Goal: Transaction & Acquisition: Purchase product/service

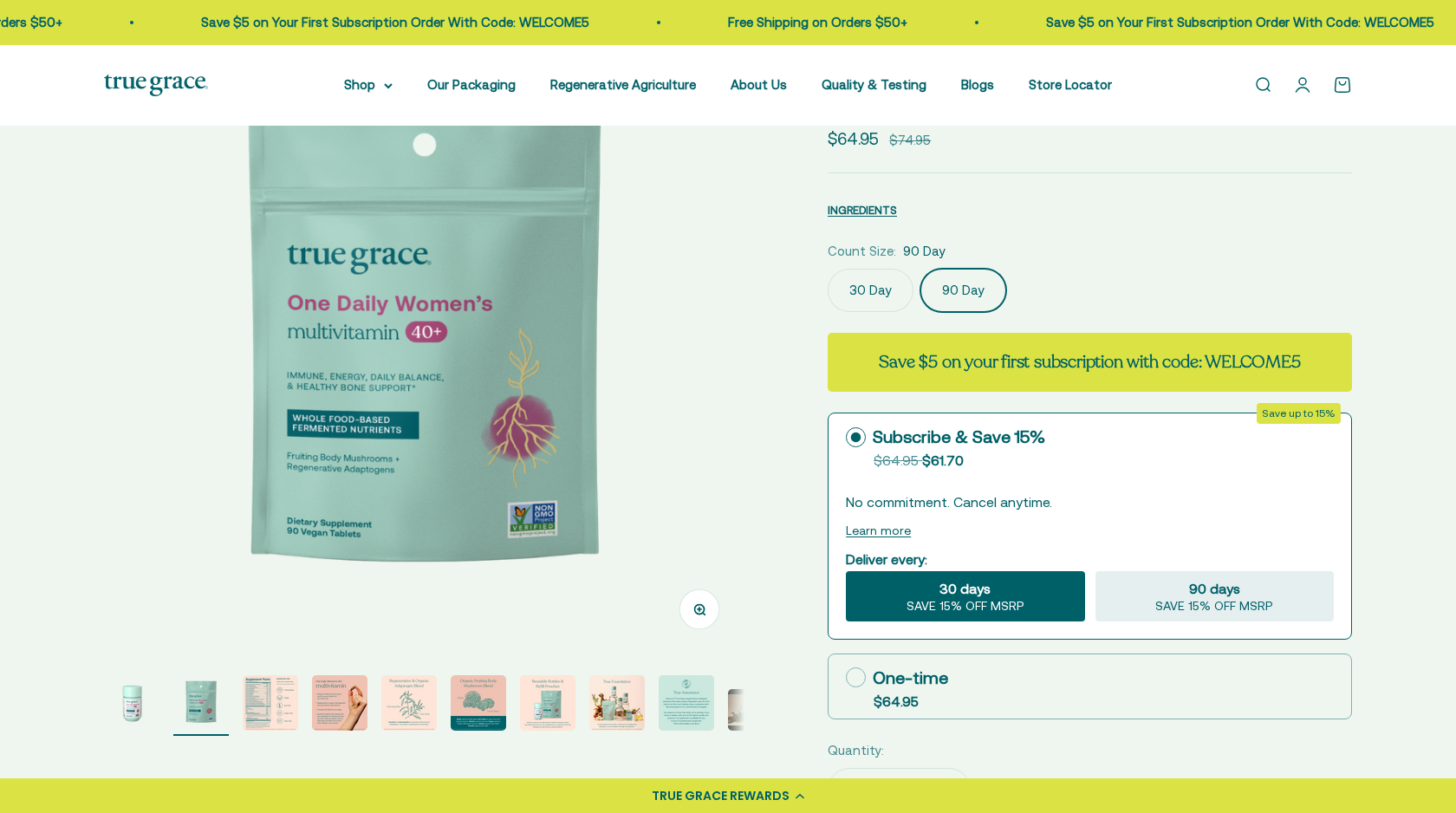
scroll to position [169, 0]
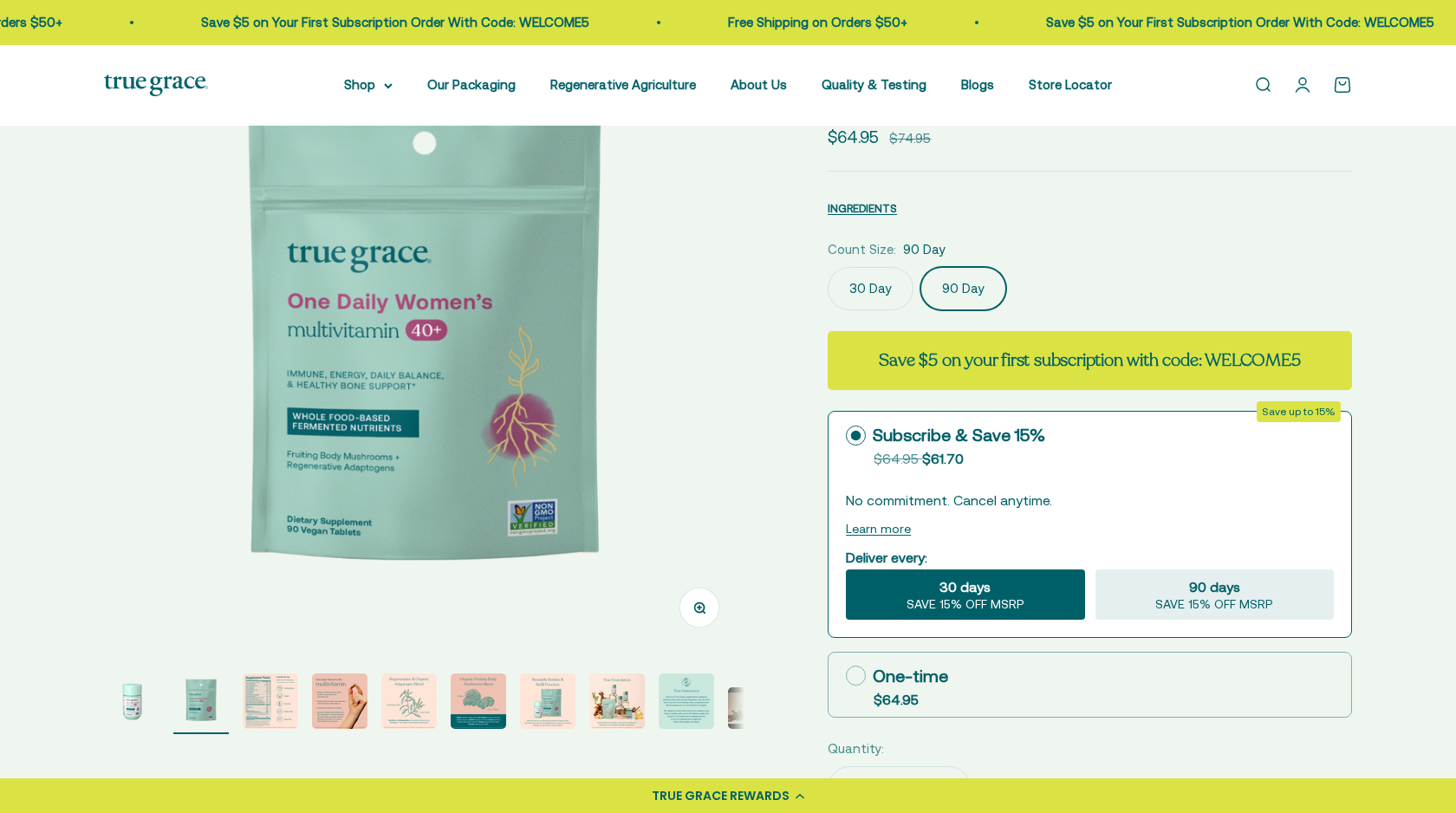
click at [859, 676] on icon at bounding box center [856, 675] width 20 height 20
click at [846, 676] on input "One-time $64.95" at bounding box center [845, 675] width 1 height 1
radio input "true"
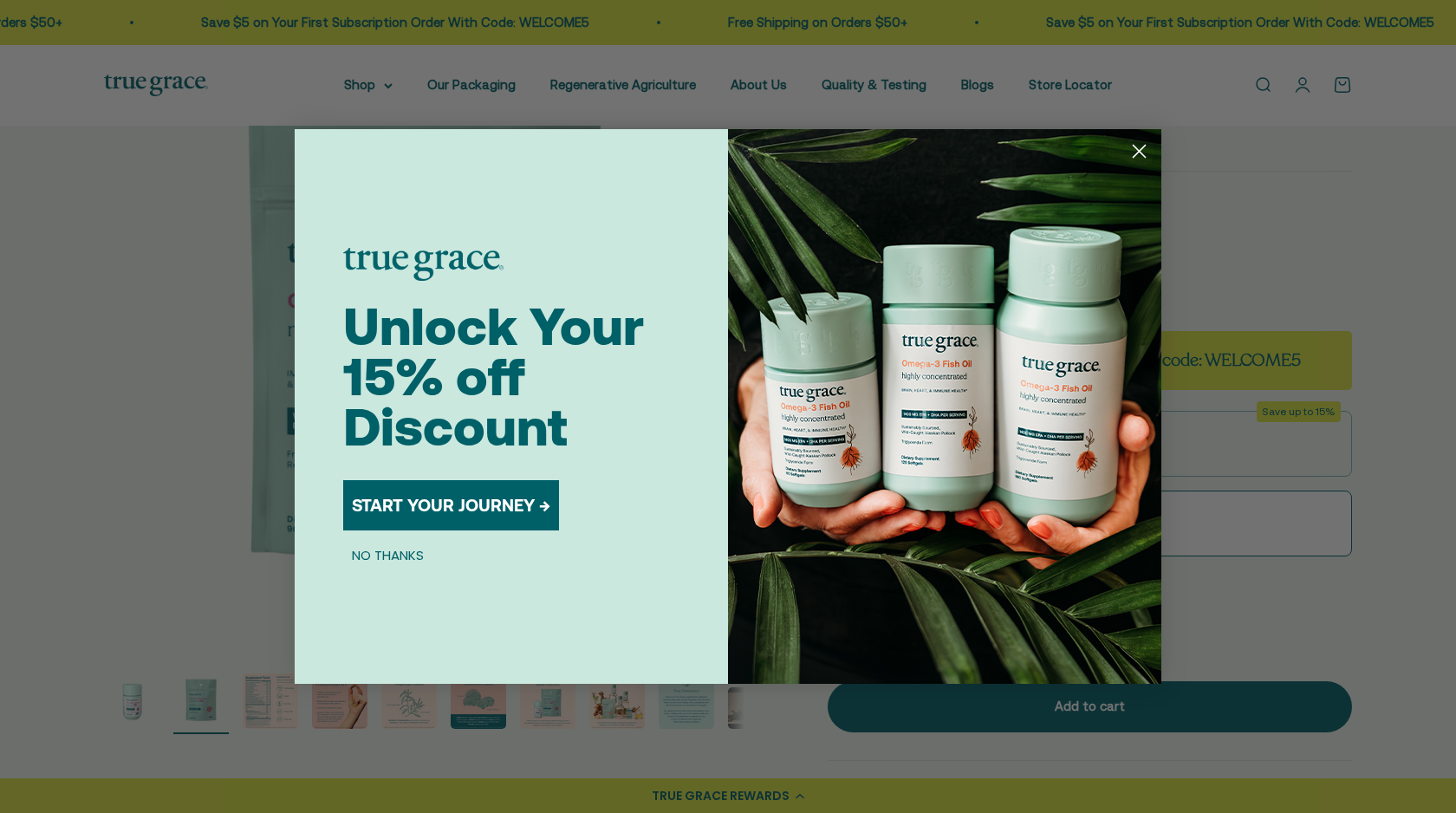
click at [381, 559] on button "NO THANKS" at bounding box center [388, 554] width 89 height 21
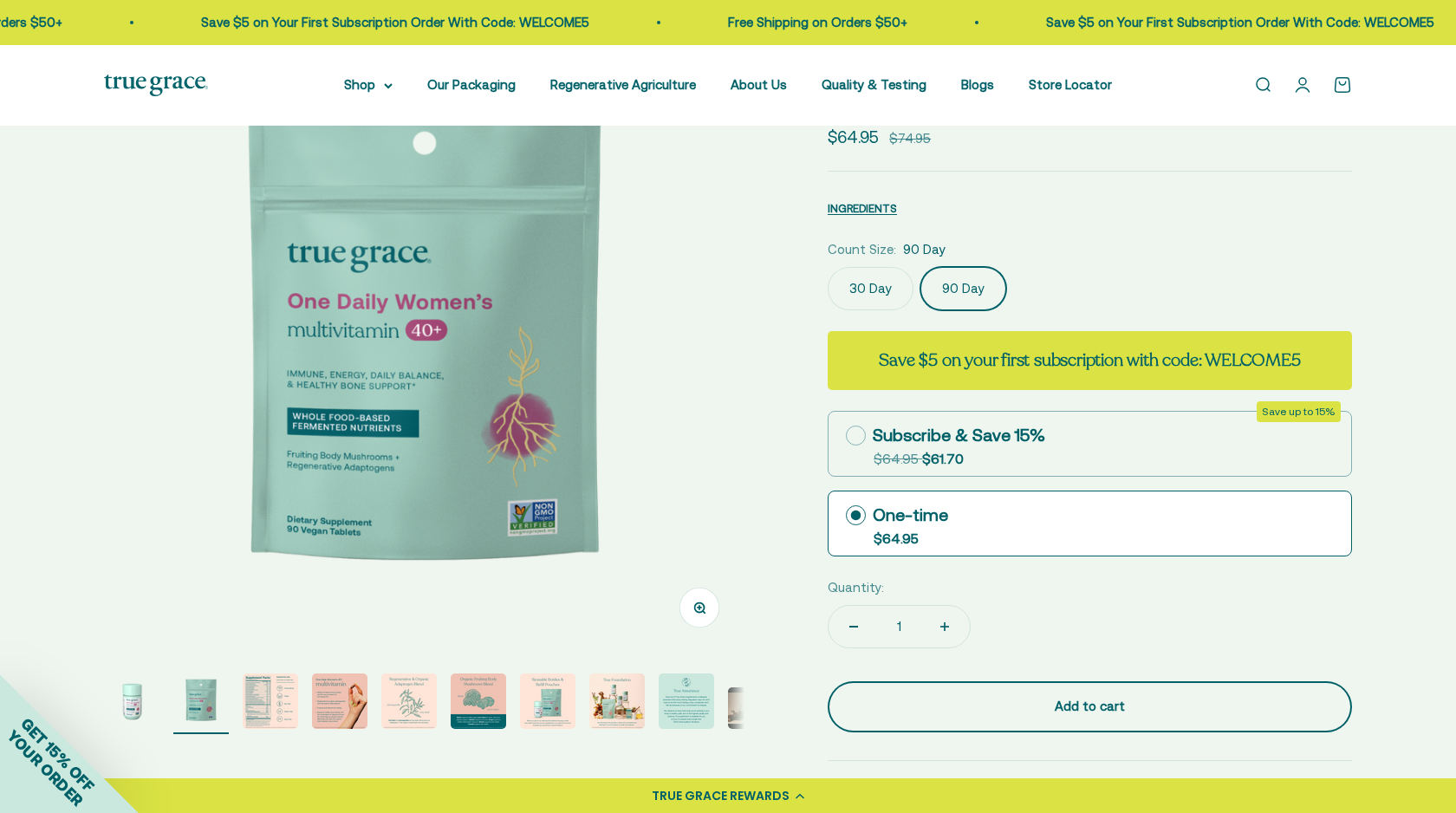
click at [1027, 699] on div "Add to cart" at bounding box center [1089, 706] width 455 height 21
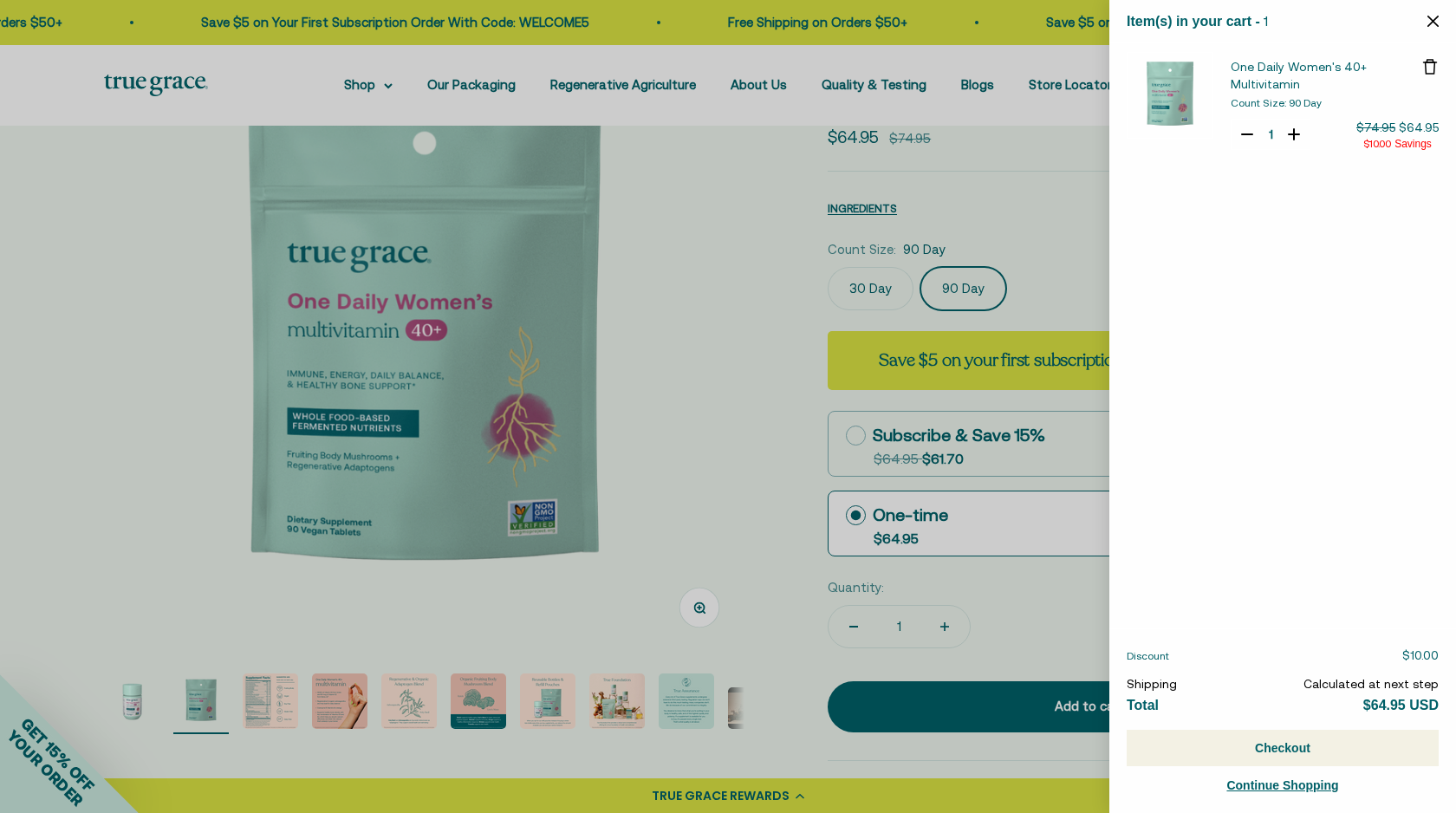
select select "44163639509206"
select select "46108681896150"
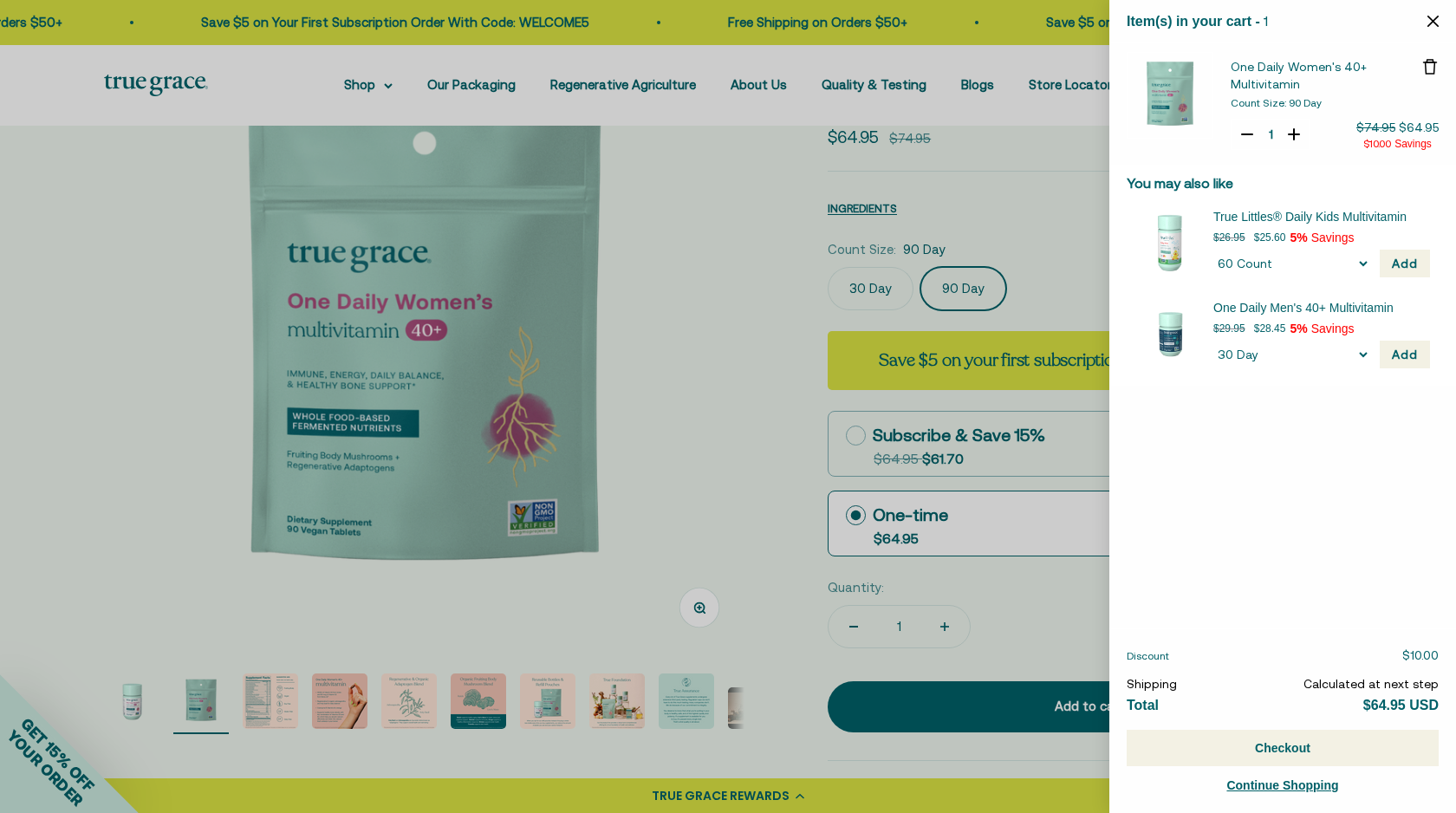
click at [1240, 749] on button "Checkout" at bounding box center [1282, 748] width 312 height 37
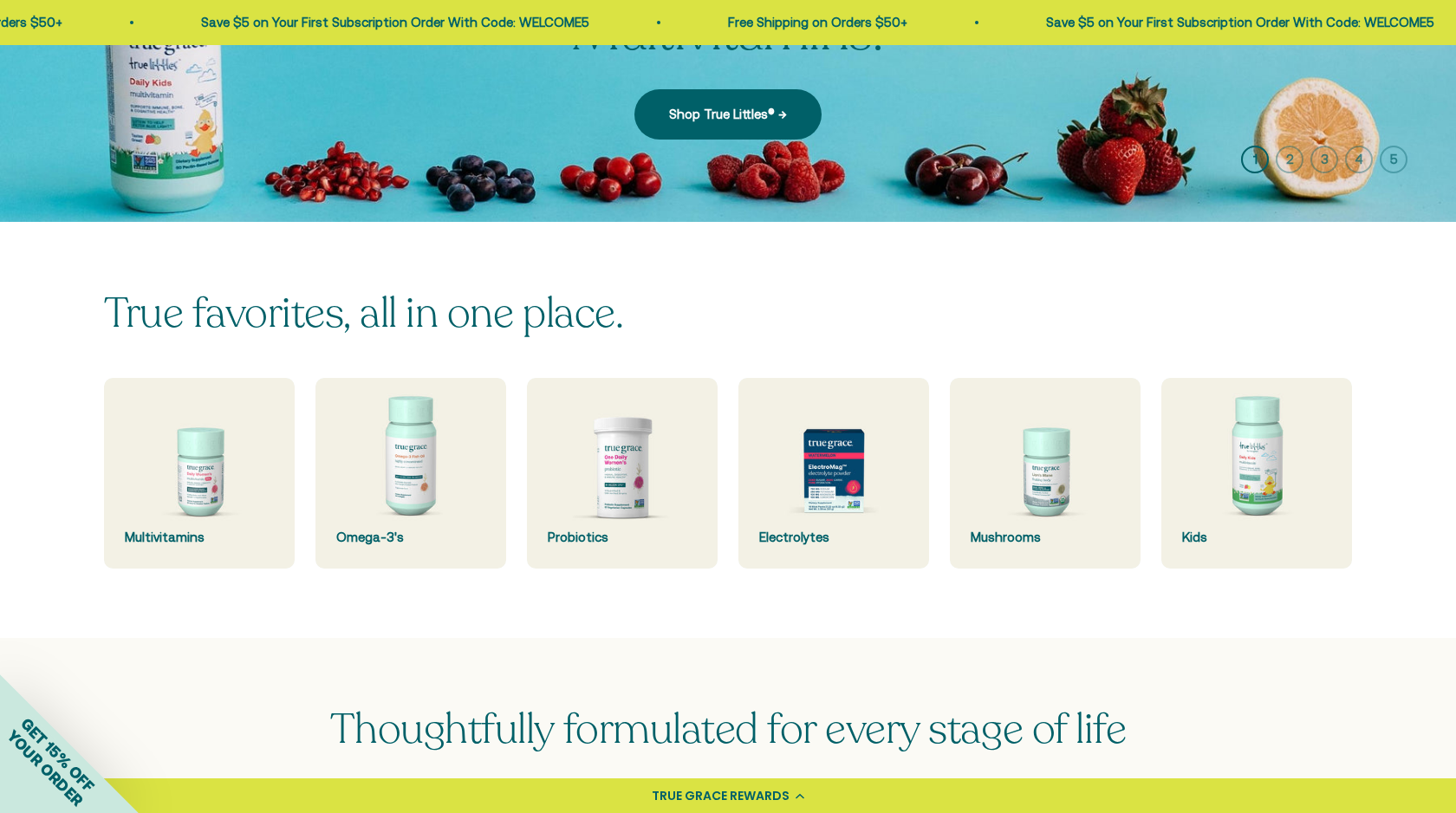
scroll to position [494, 0]
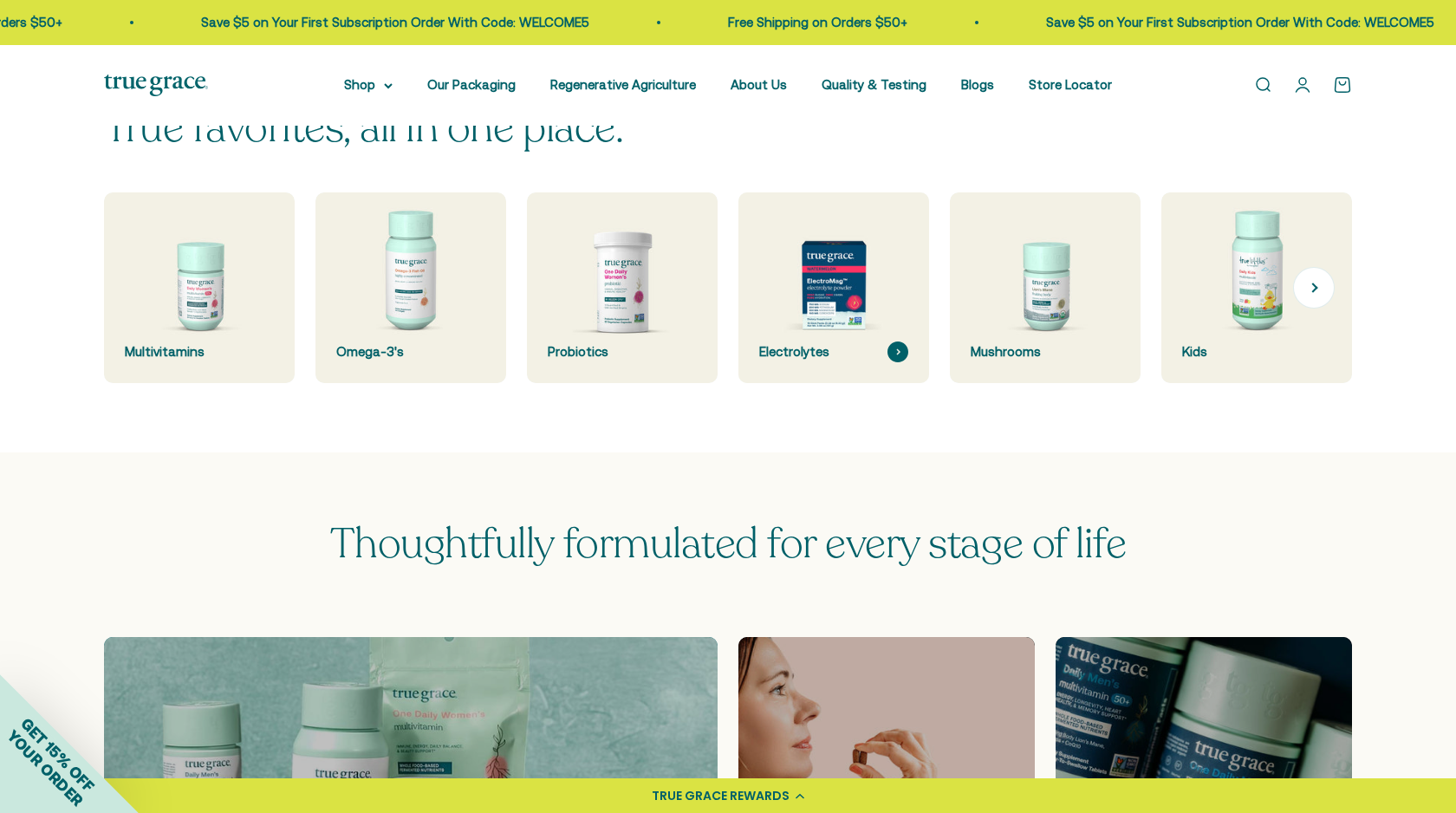
click at [830, 342] on div "Electrolytes" at bounding box center [834, 351] width 149 height 21
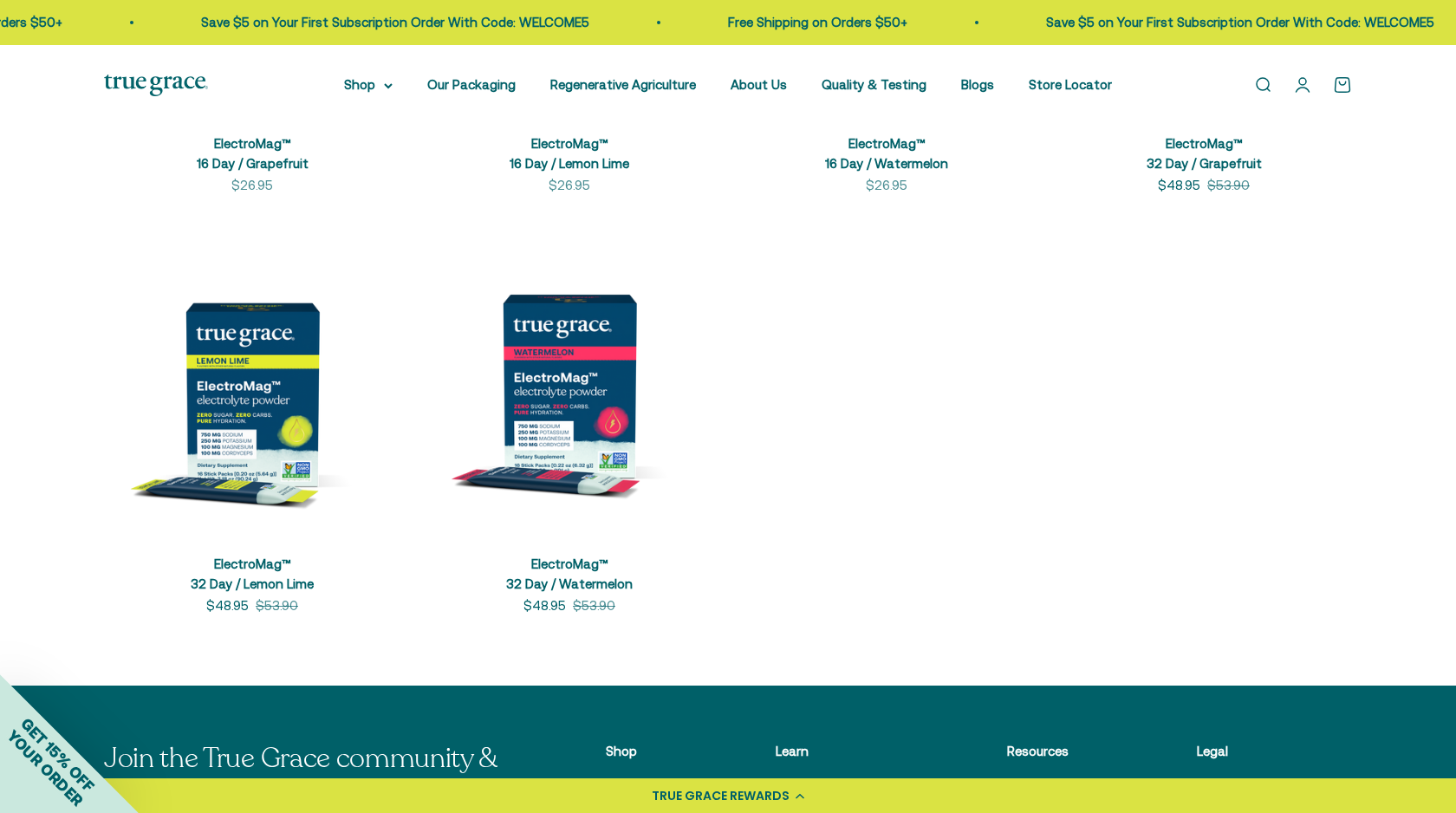
scroll to position [696, 0]
